Goal: Task Accomplishment & Management: Manage account settings

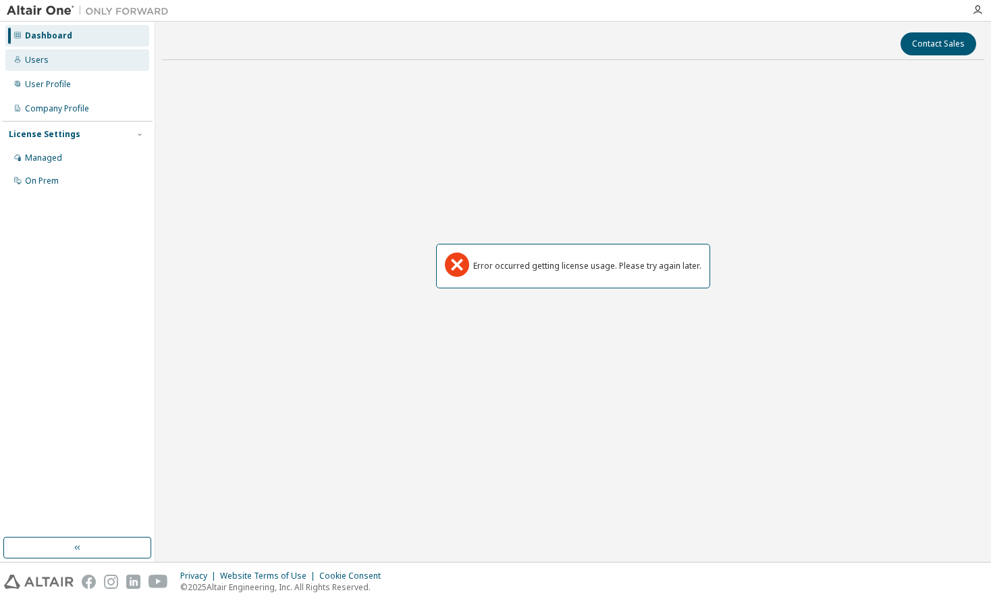
click at [31, 59] on div "Users" at bounding box center [37, 60] width 24 height 11
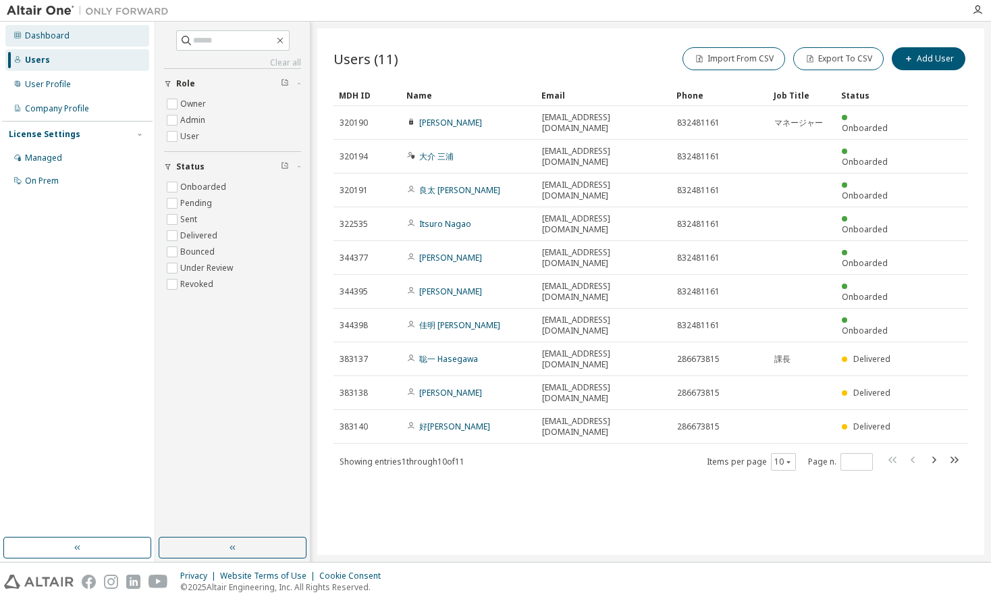
click at [47, 35] on div "Dashboard" at bounding box center [47, 35] width 45 height 11
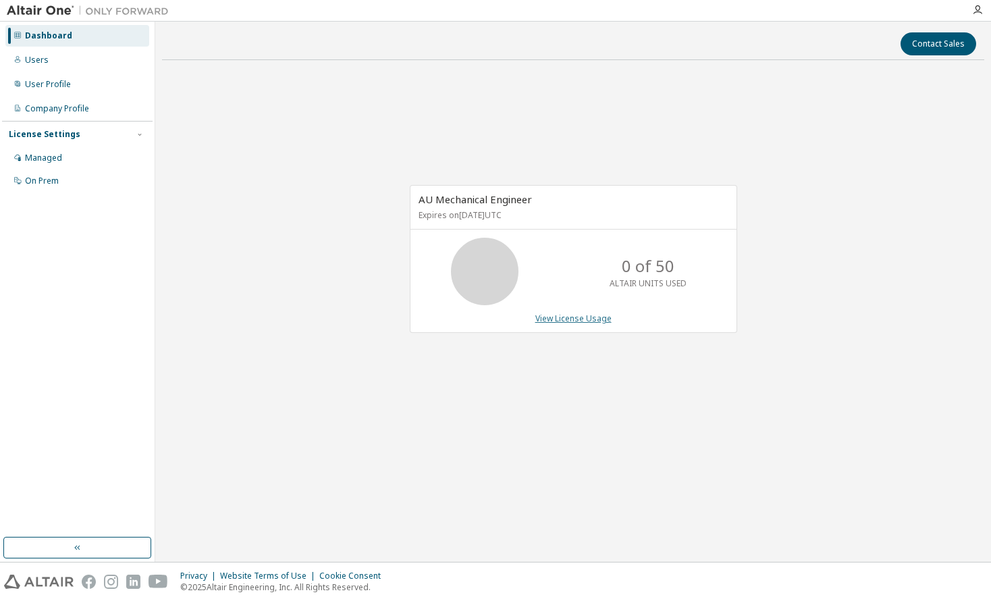
click at [564, 315] on link "View License Usage" at bounding box center [573, 317] width 76 height 11
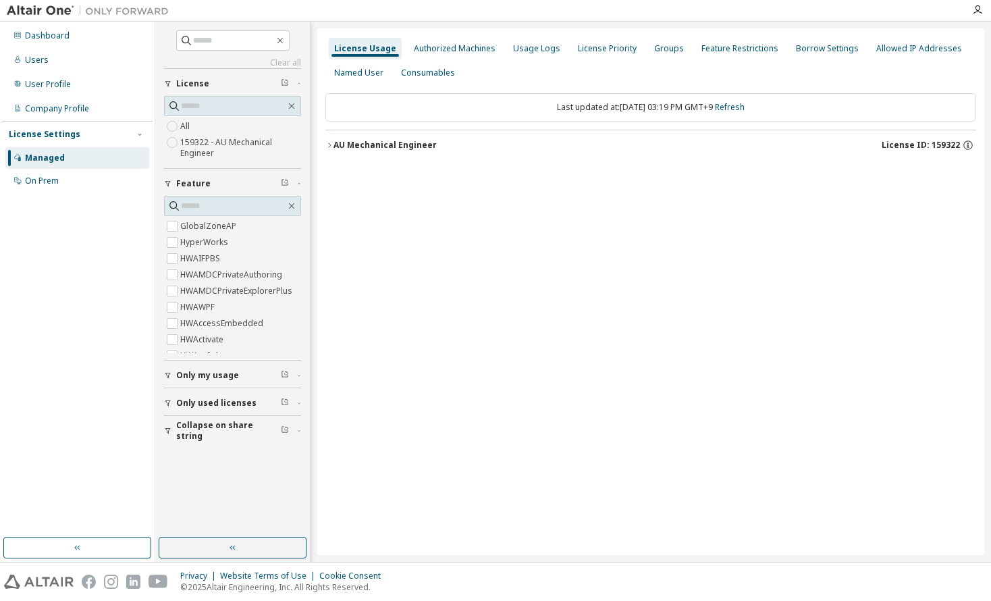
click at [327, 144] on icon "button" at bounding box center [329, 145] width 8 height 8
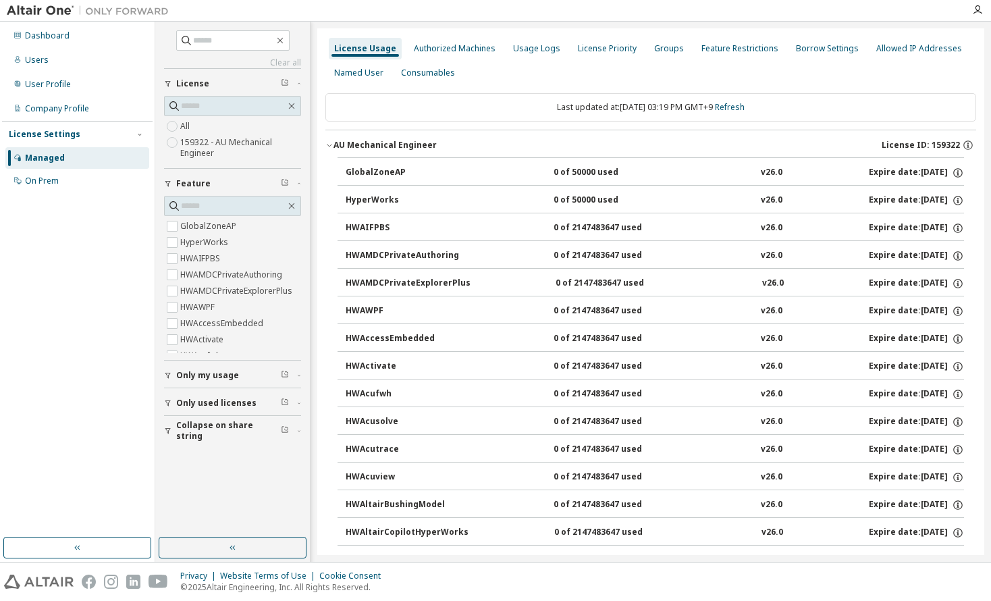
click at [380, 195] on div "HyperWorks" at bounding box center [406, 200] width 121 height 12
click at [365, 418] on div "HWAcusolve" at bounding box center [406, 422] width 121 height 12
click at [43, 38] on div "Dashboard" at bounding box center [47, 35] width 45 height 11
